Goal: Task Accomplishment & Management: Manage account settings

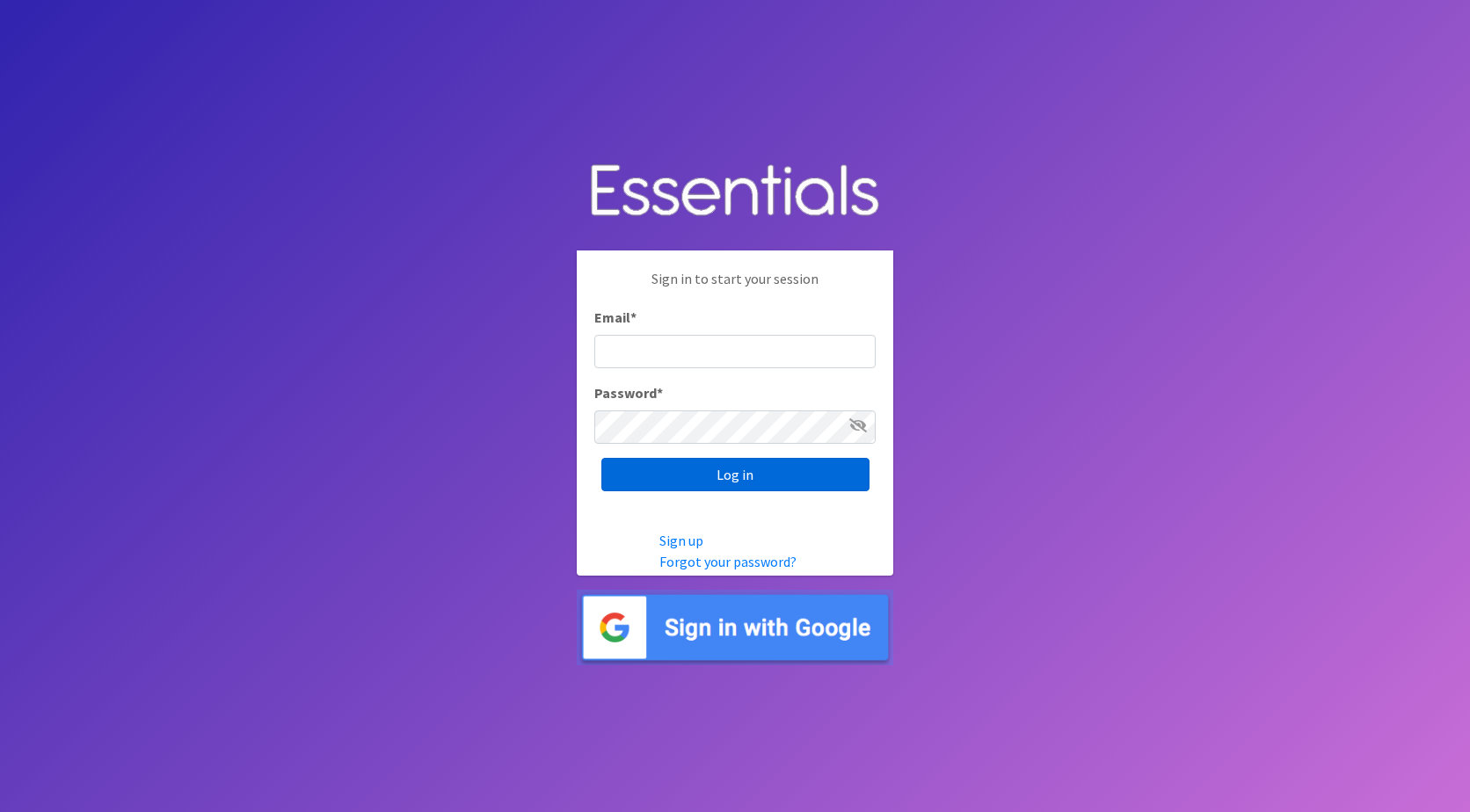
type input "jamie@nebraskadiaperbank.org"
click at [657, 471] on input "Log in" at bounding box center [735, 474] width 268 height 33
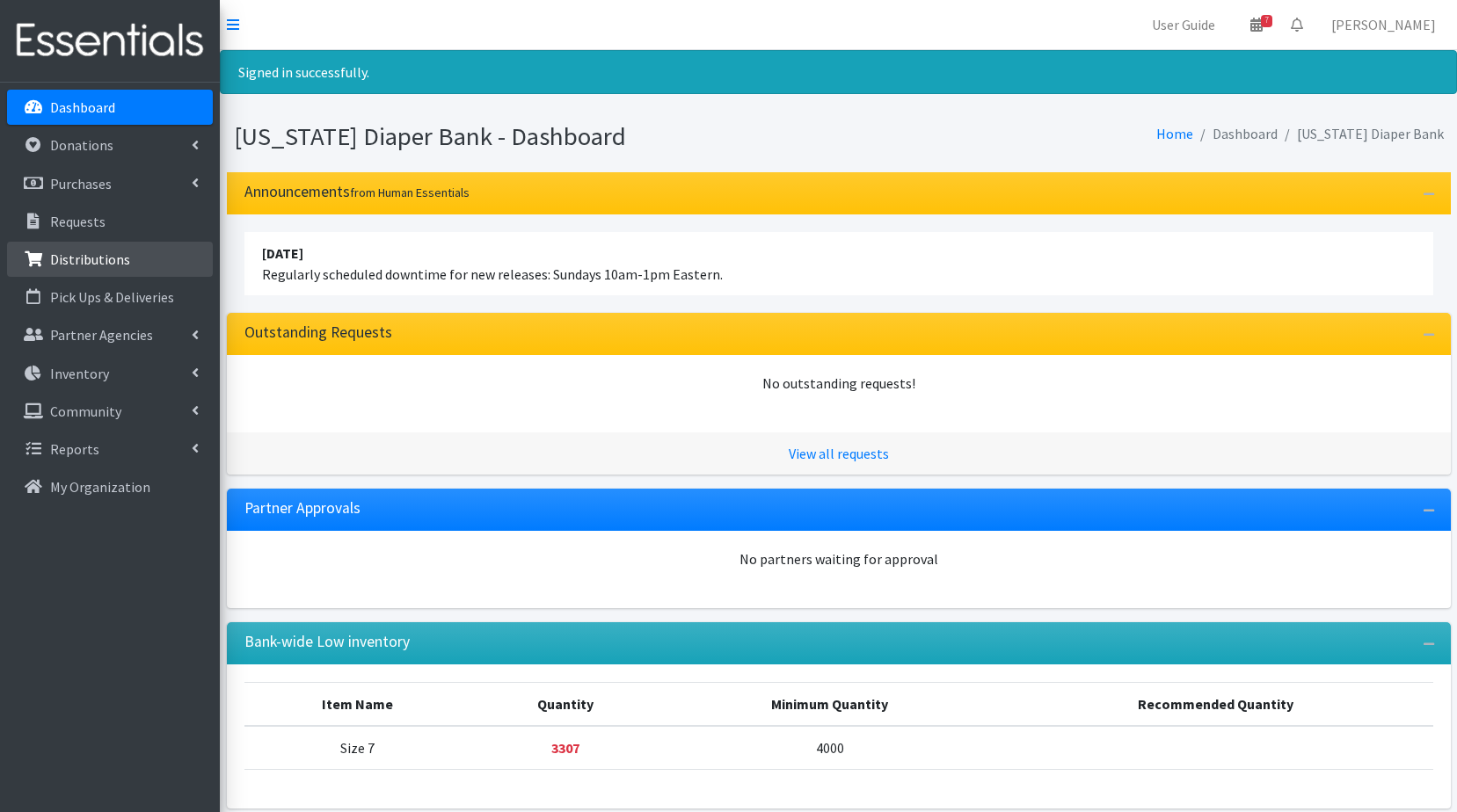
click at [126, 256] on link "Distributions" at bounding box center [110, 259] width 205 height 35
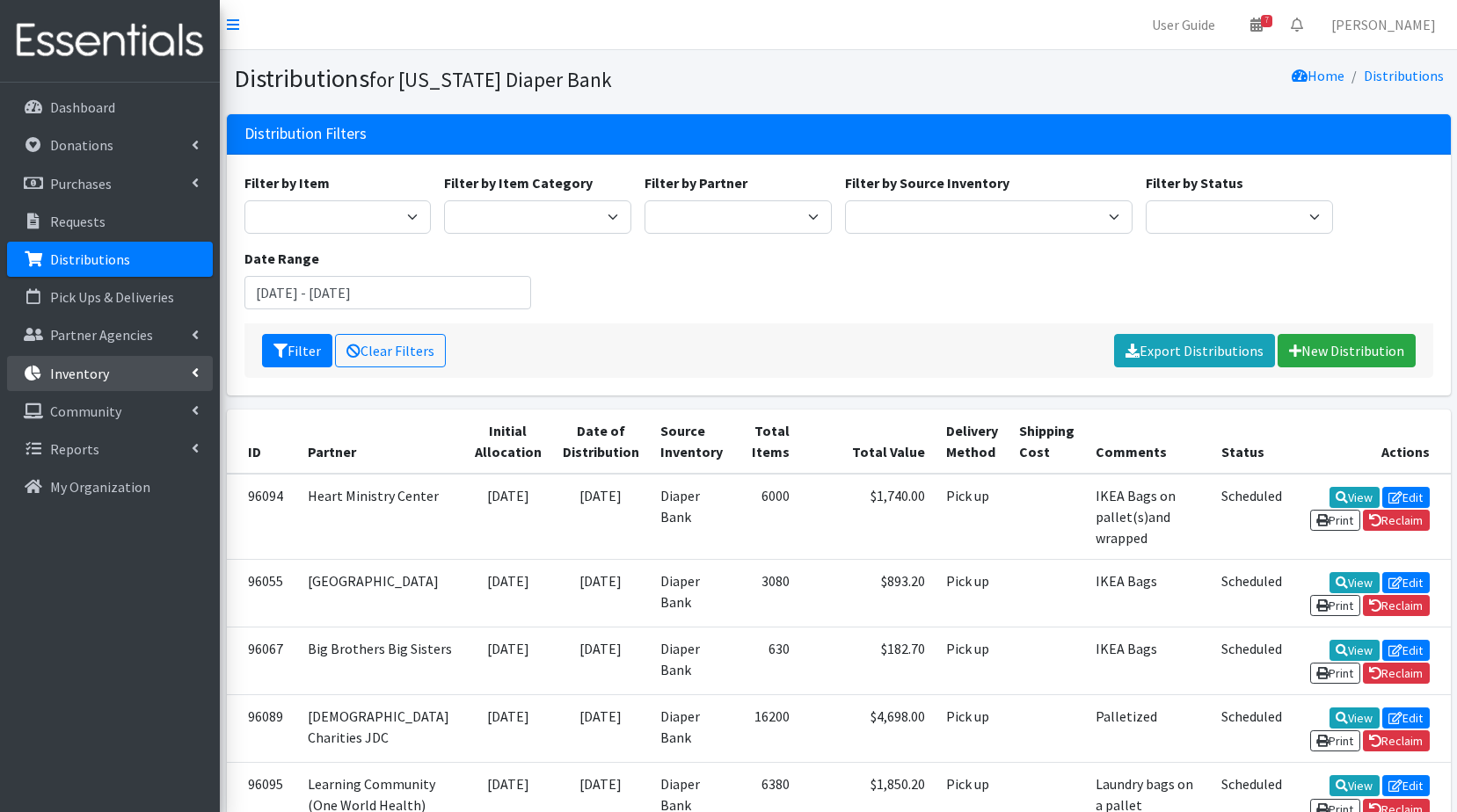
click at [96, 374] on p "Inventory" at bounding box center [80, 373] width 59 height 18
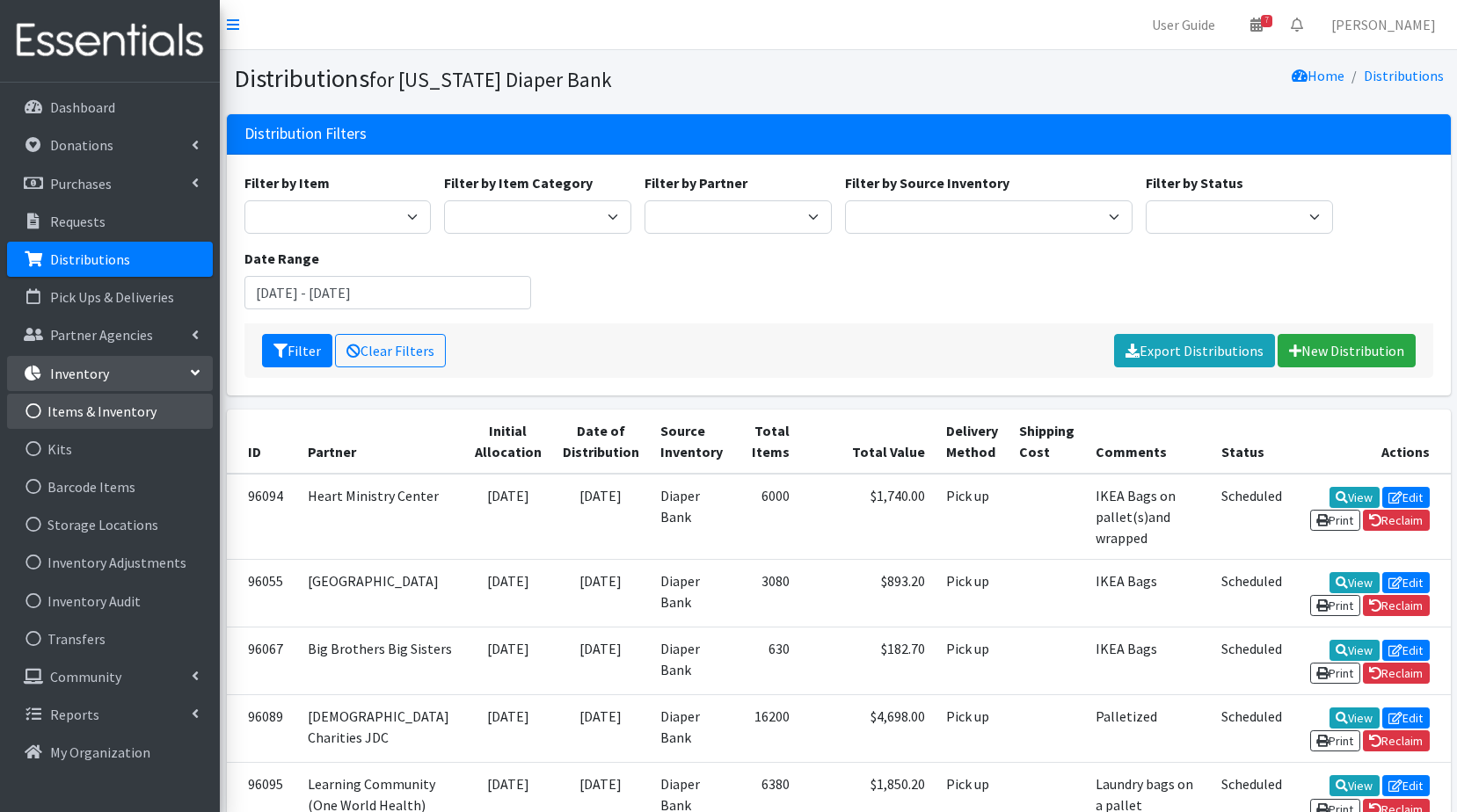
click at [96, 407] on link "Items & Inventory" at bounding box center [110, 411] width 205 height 35
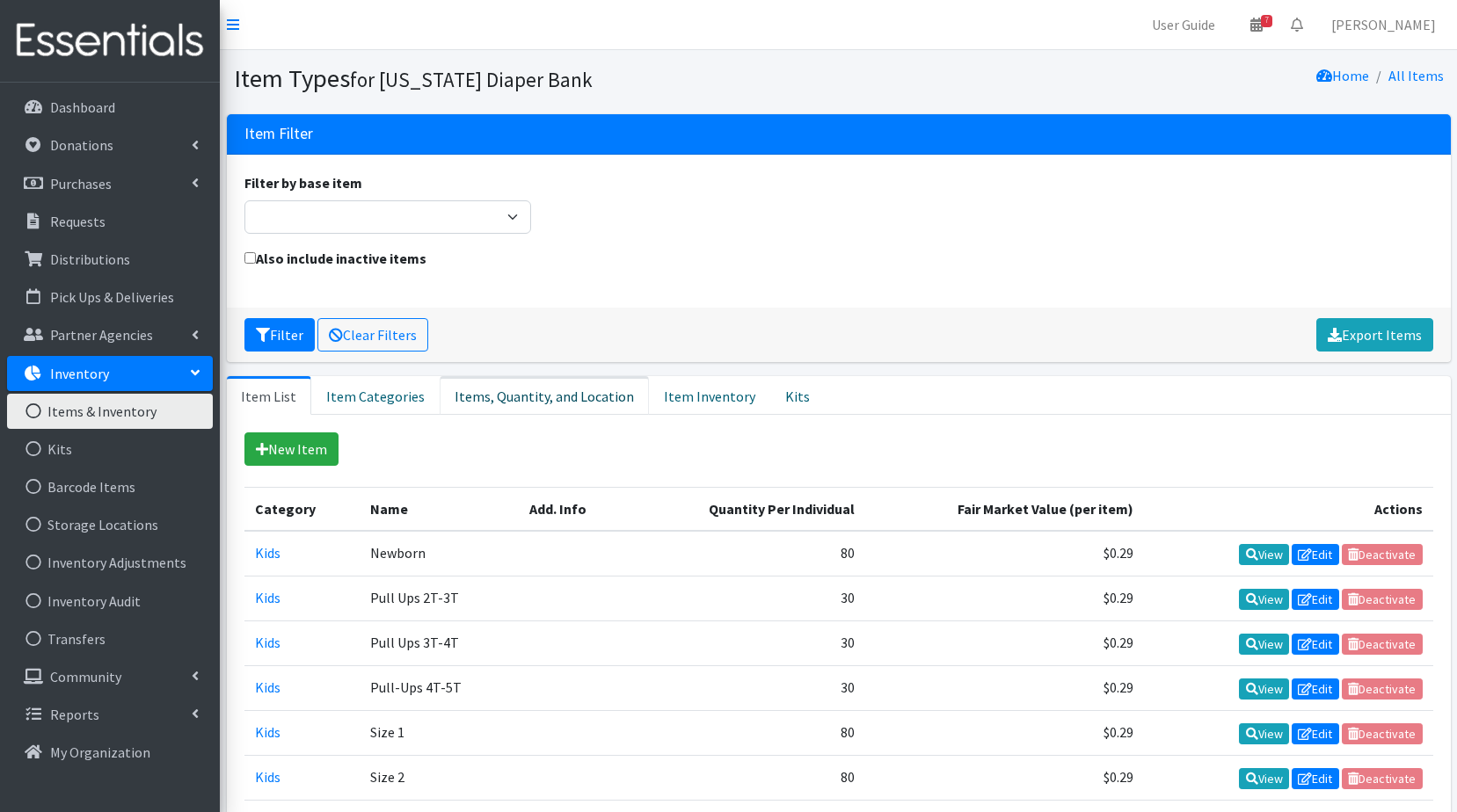
click at [540, 390] on link "Items, Quantity, and Location" at bounding box center [544, 395] width 209 height 38
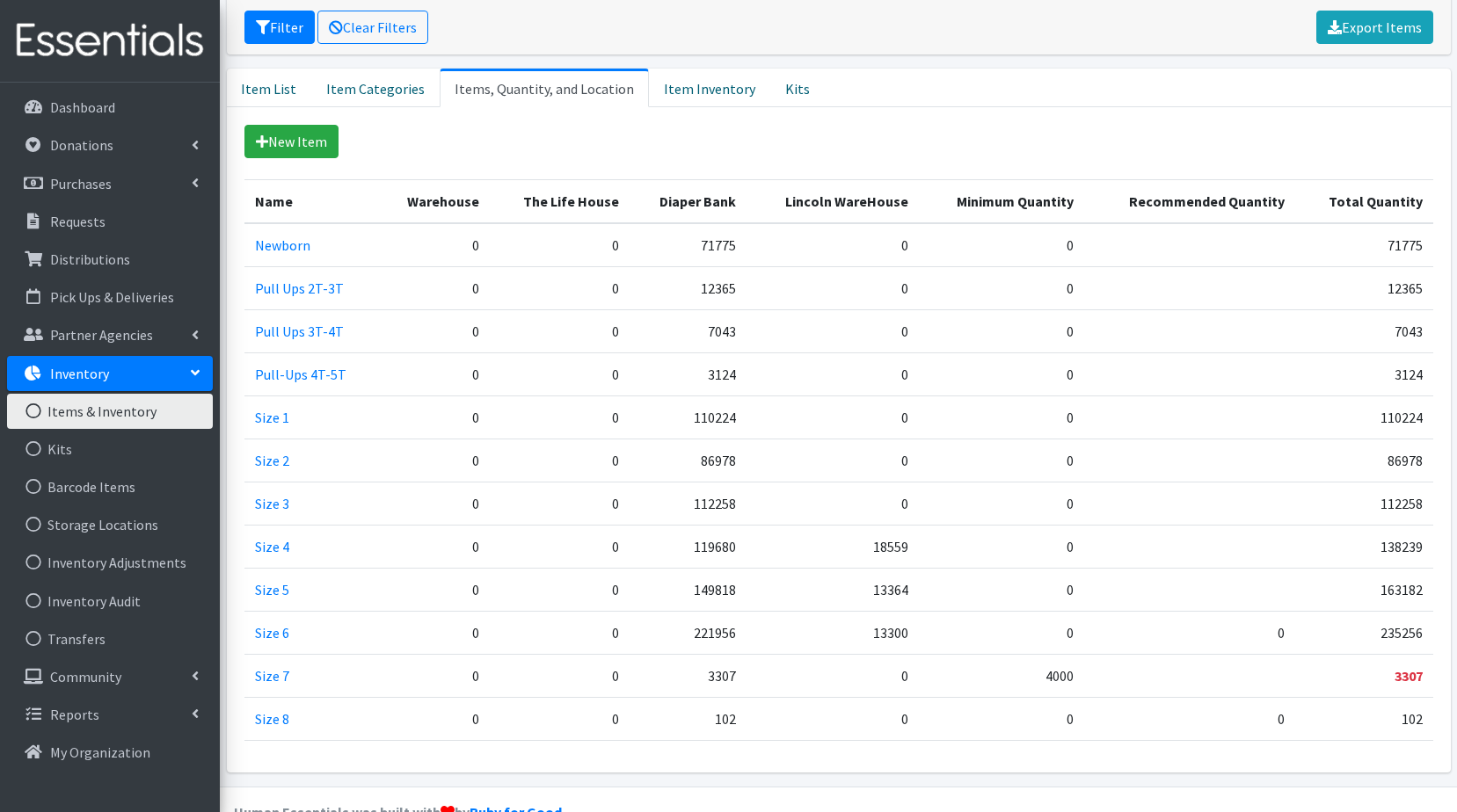
scroll to position [348, 0]
